Goal: Task Accomplishment & Management: Manage account settings

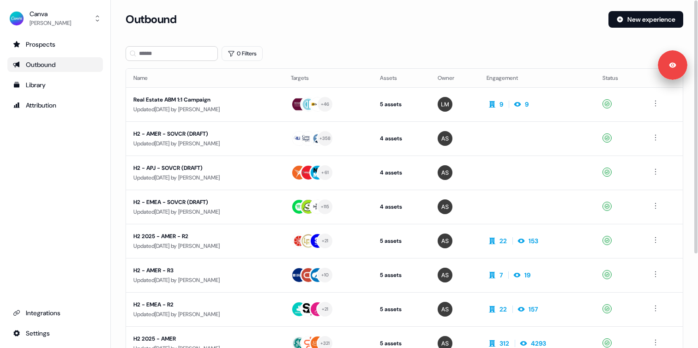
click at [298, 53] on div "0 Filters" at bounding box center [405, 53] width 558 height 15
click at [63, 49] on link "Prospects" at bounding box center [55, 44] width 96 height 15
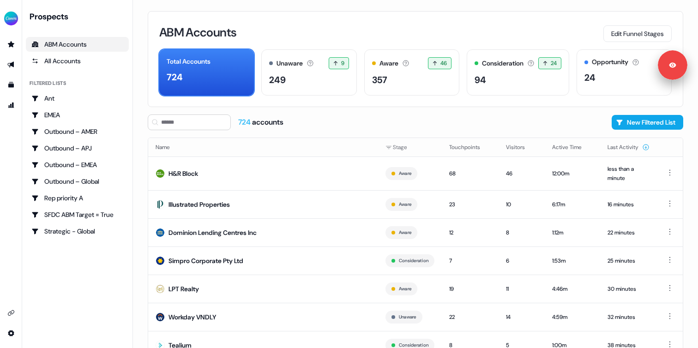
click at [388, 127] on div "724 accounts New Filtered List" at bounding box center [416, 123] width 536 height 16
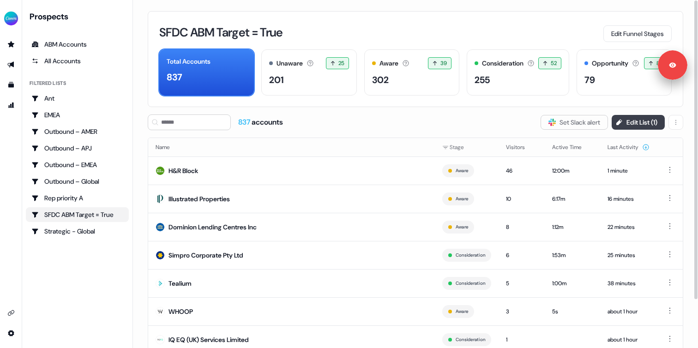
click at [631, 123] on button "Edit List ( 1 )" at bounding box center [638, 122] width 53 height 15
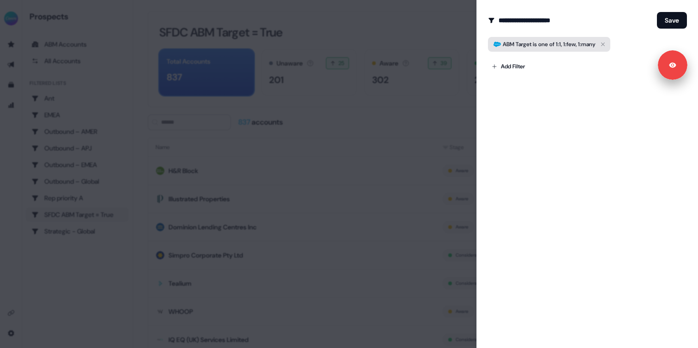
click at [534, 38] on button "ABM Target is one of 1:1, 1:few, 1:many" at bounding box center [549, 44] width 122 height 15
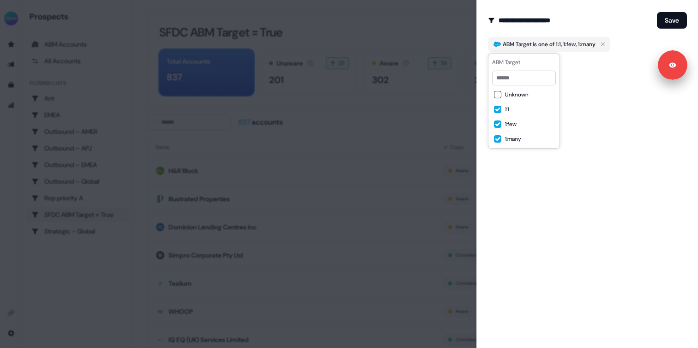
click at [613, 145] on div "**********" at bounding box center [588, 174] width 222 height 348
click at [347, 135] on div at bounding box center [349, 174] width 698 height 348
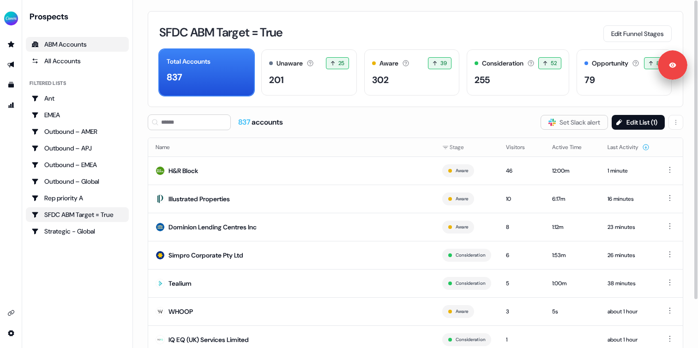
click at [60, 45] on div "ABM Accounts" at bounding box center [77, 44] width 92 height 9
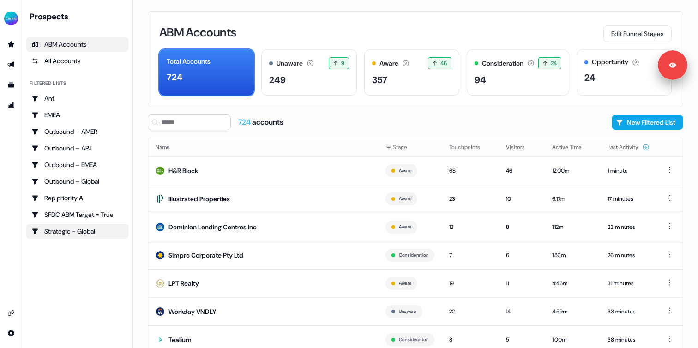
click at [79, 230] on div "Strategic - Global" at bounding box center [77, 231] width 92 height 9
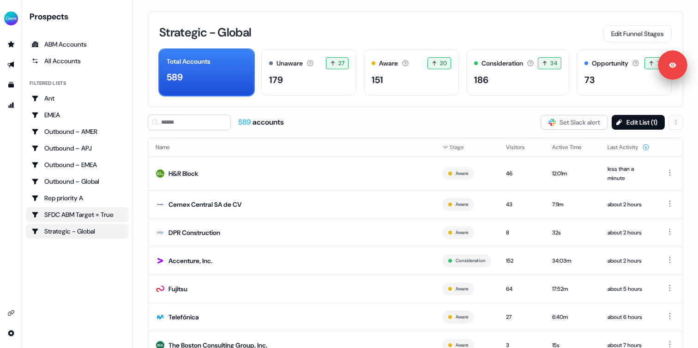
click at [84, 216] on div "SFDC ABM Target = True" at bounding box center [77, 214] width 92 height 9
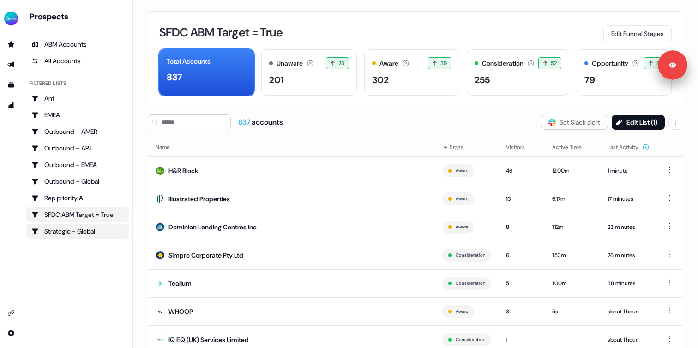
click at [76, 230] on div "Strategic - Global" at bounding box center [77, 231] width 92 height 9
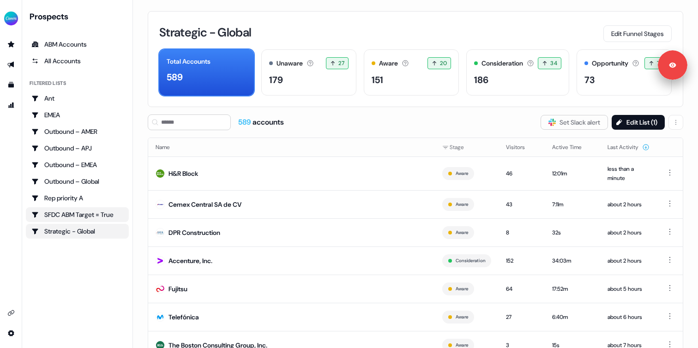
click at [79, 219] on div "SFDC ABM Target = True" at bounding box center [77, 214] width 92 height 9
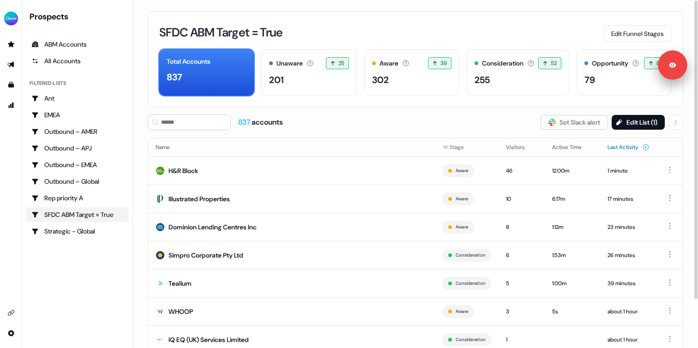
click at [620, 148] on button "Last Activity" at bounding box center [629, 147] width 42 height 17
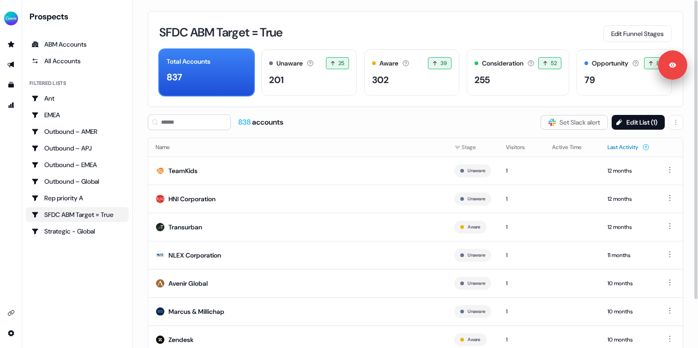
click at [617, 147] on button "Last Activity" at bounding box center [629, 147] width 42 height 17
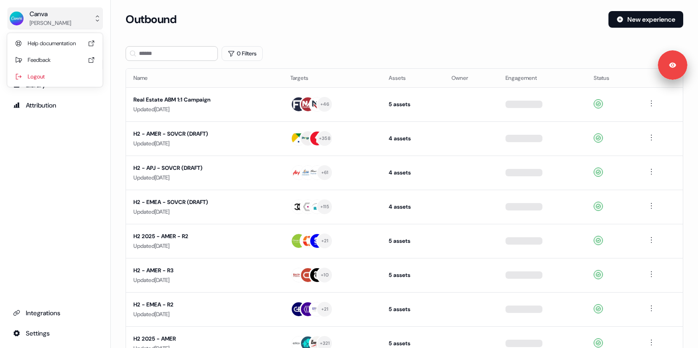
click at [64, 18] on div "[PERSON_NAME]" at bounding box center [51, 22] width 42 height 9
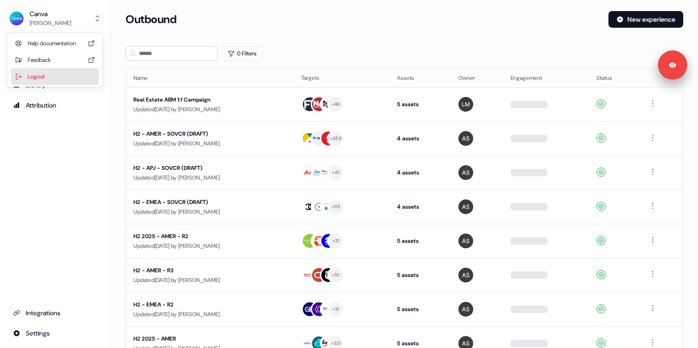
click at [50, 77] on div "Logout" at bounding box center [55, 76] width 88 height 17
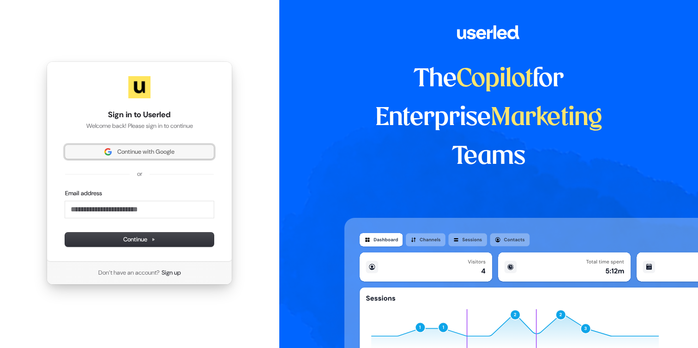
click at [105, 148] on img at bounding box center [107, 151] width 7 height 7
